Goal: Complete application form

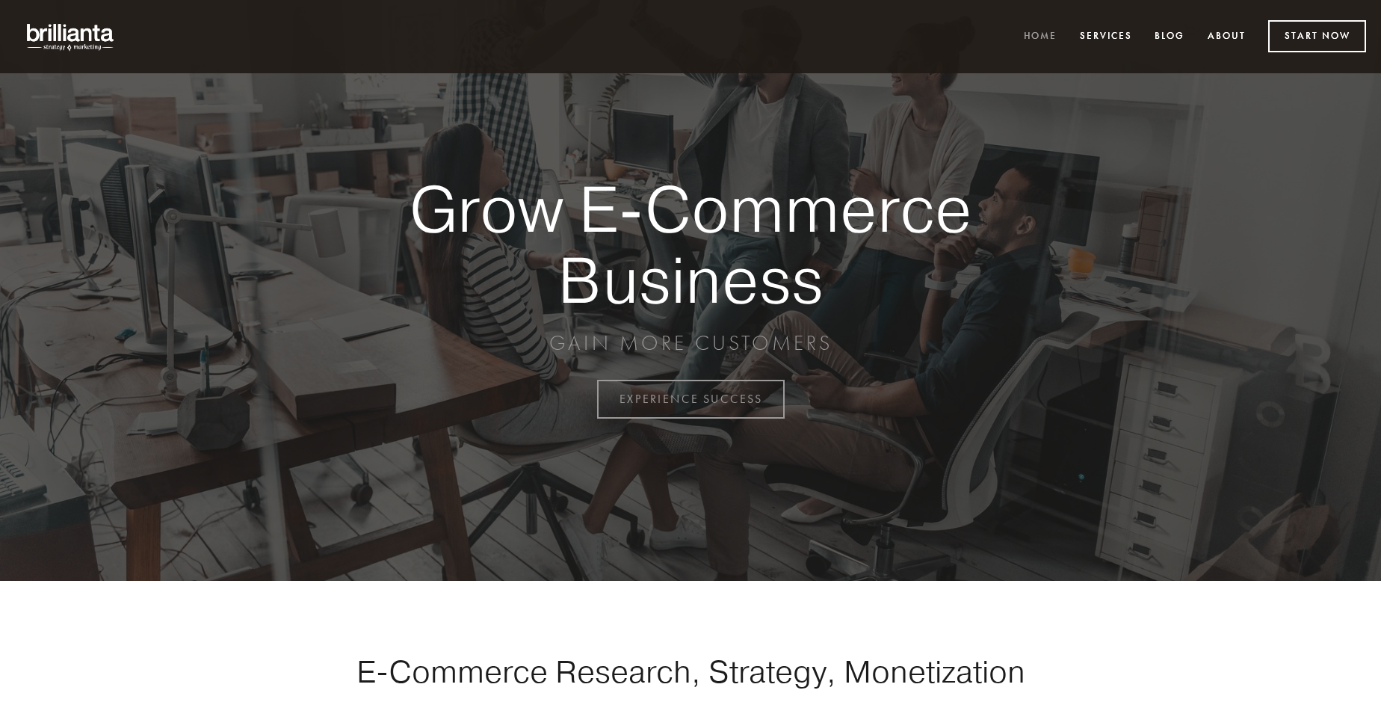
scroll to position [3917, 0]
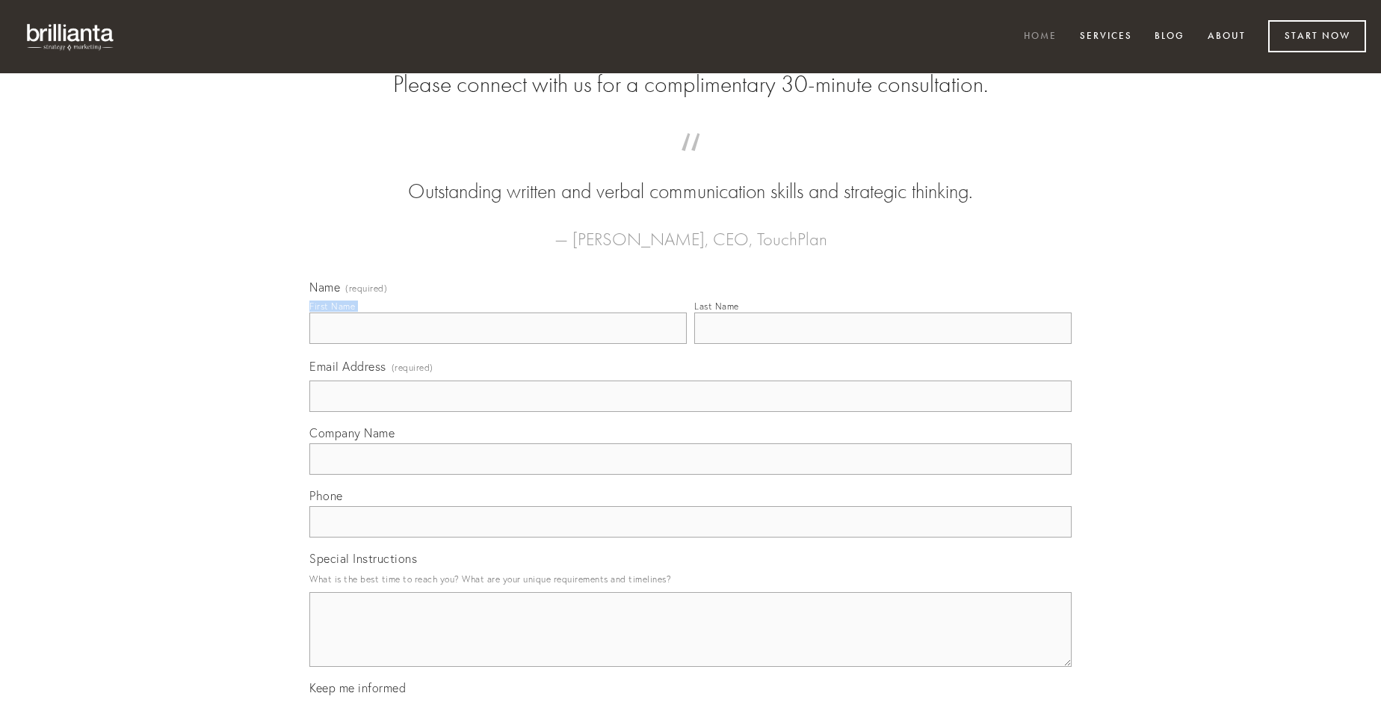
type input "[PERSON_NAME]"
click at [882, 344] on input "Last Name" at bounding box center [882, 327] width 377 height 31
type input "[PERSON_NAME]"
click at [690, 412] on input "Email Address (required)" at bounding box center [690, 395] width 762 height 31
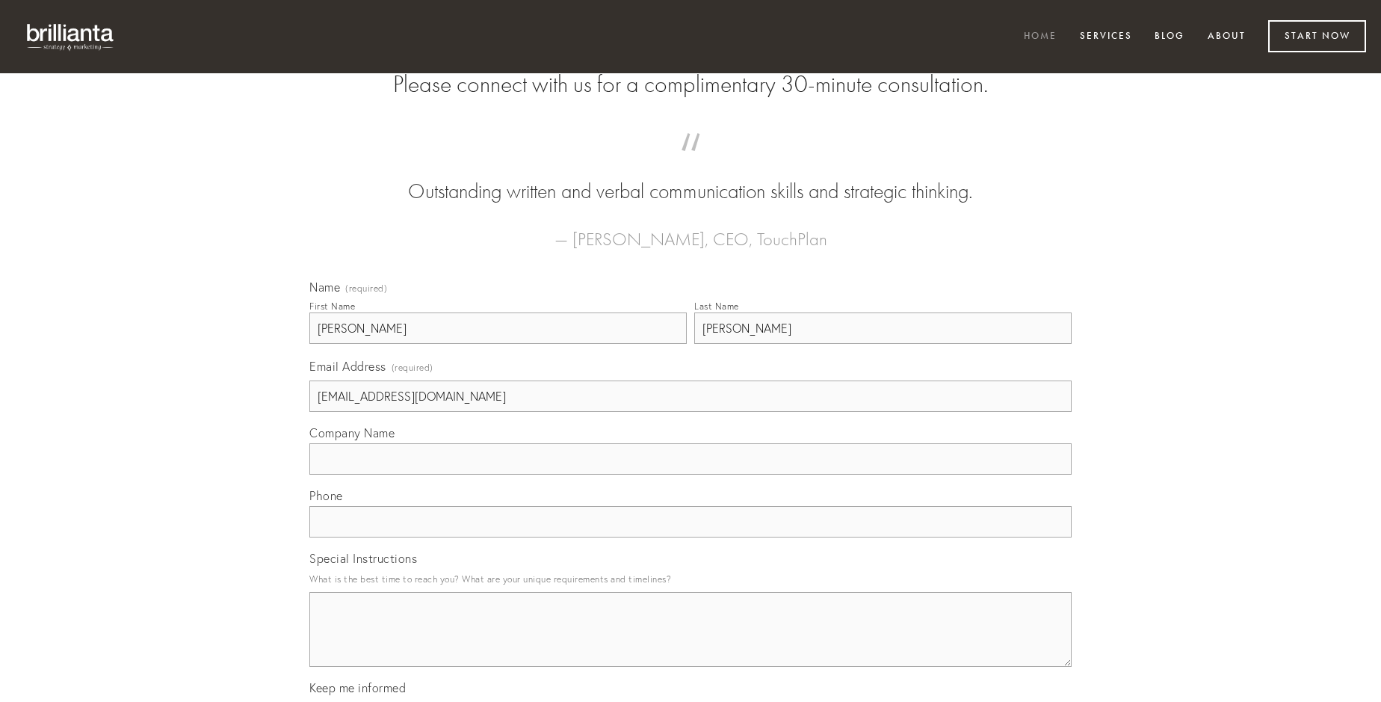
type input "[EMAIL_ADDRESS][DOMAIN_NAME]"
click at [690, 474] on input "Company Name" at bounding box center [690, 458] width 762 height 31
type input "labore"
click at [690, 537] on input "text" at bounding box center [690, 521] width 762 height 31
click at [690, 643] on textarea "Special Instructions" at bounding box center [690, 629] width 762 height 75
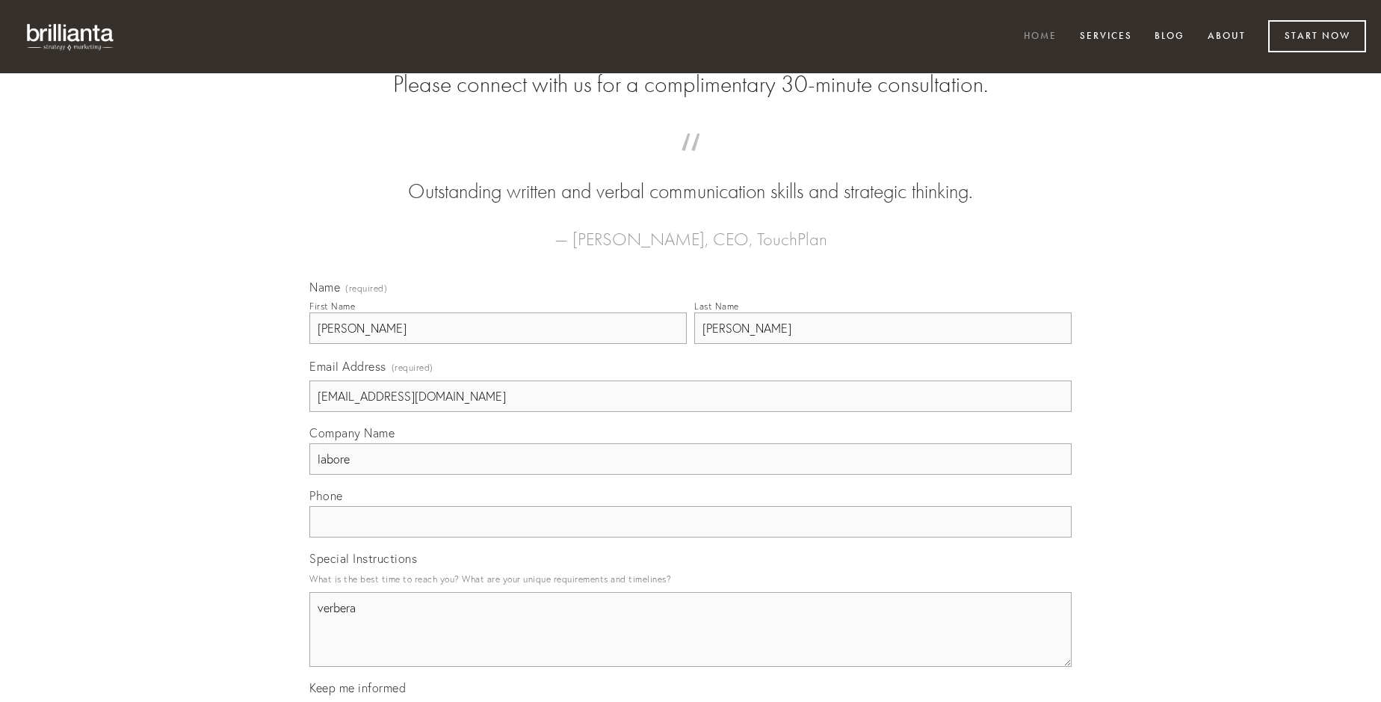
type textarea "verbera"
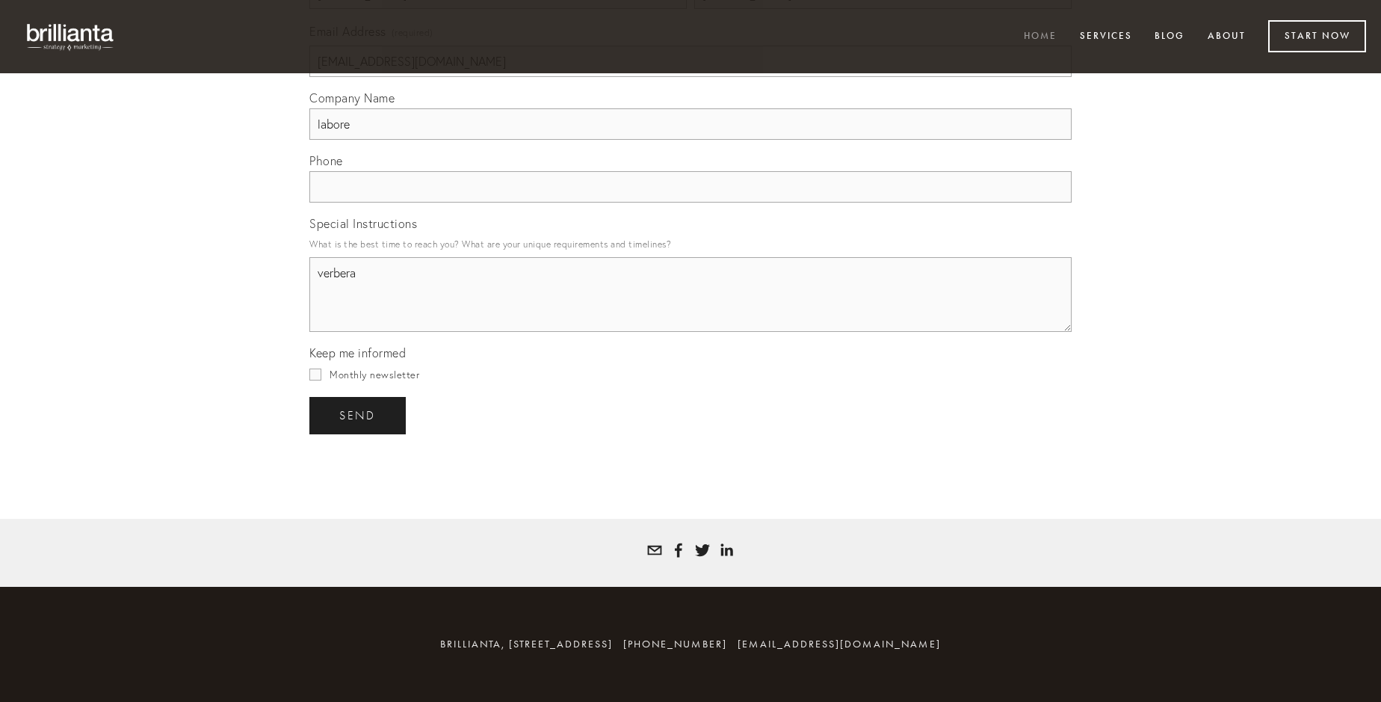
click at [359, 415] on span "send" at bounding box center [357, 415] width 37 height 13
